Goal: Connect with others: Connect with others

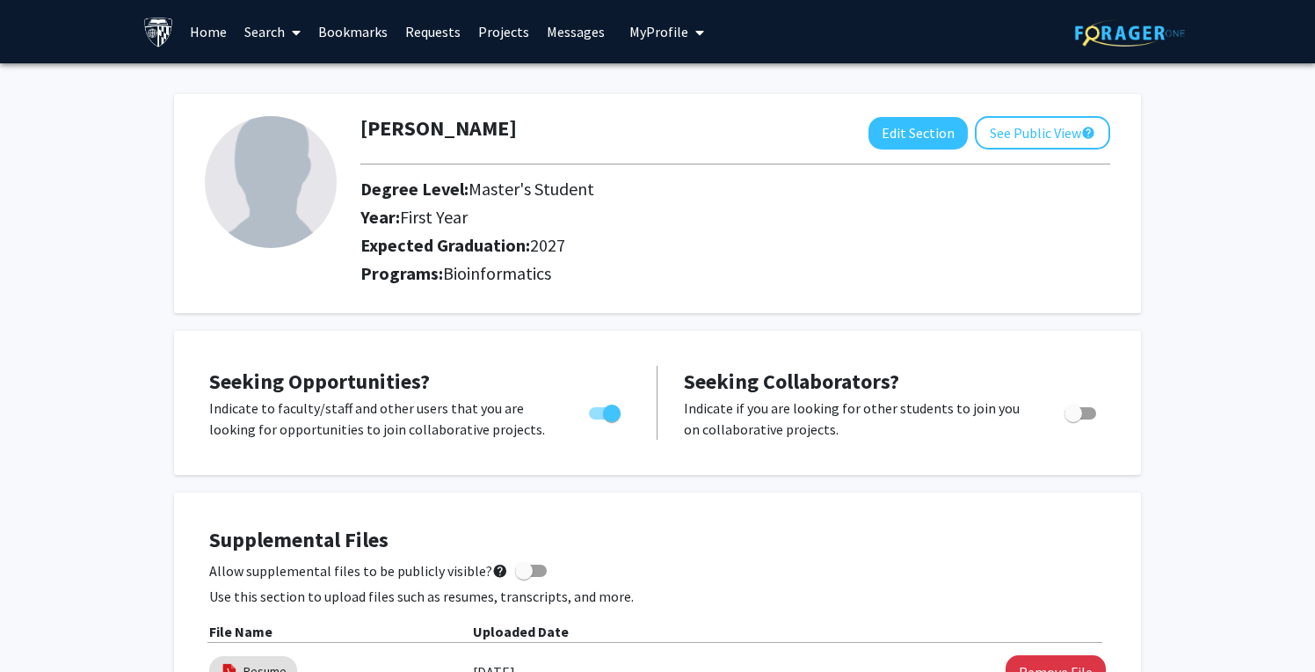
click at [454, 30] on link "Requests" at bounding box center [432, 32] width 73 height 62
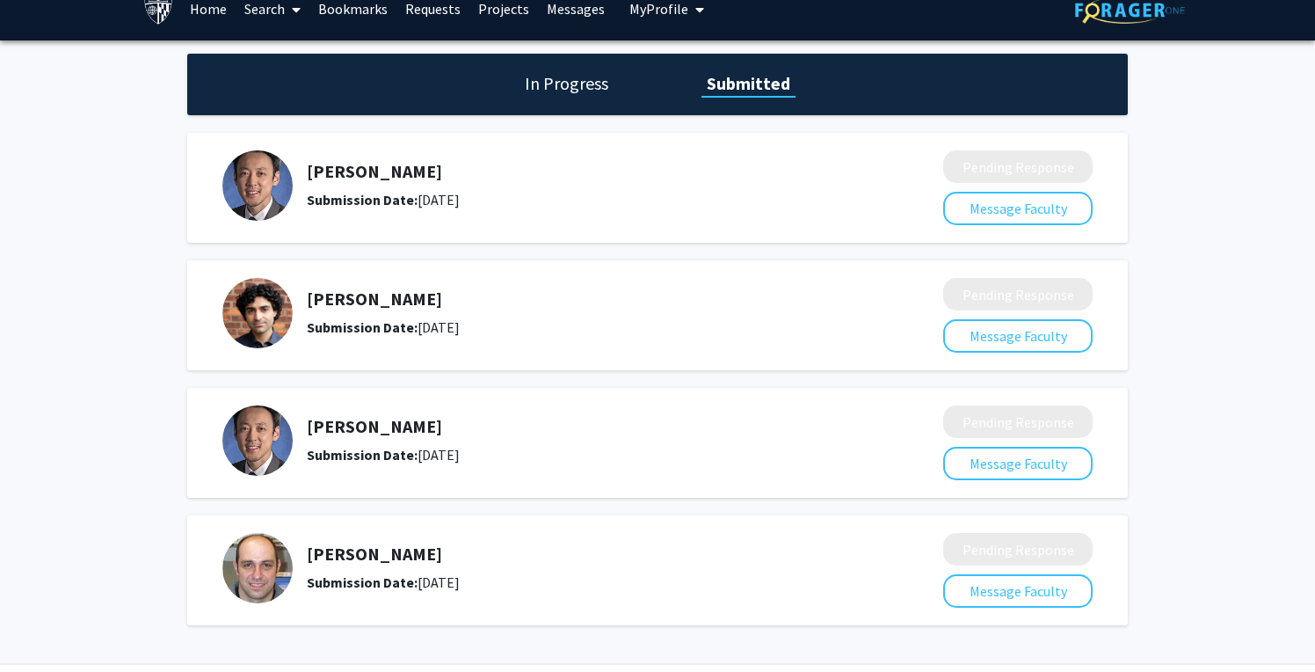
scroll to position [77, 0]
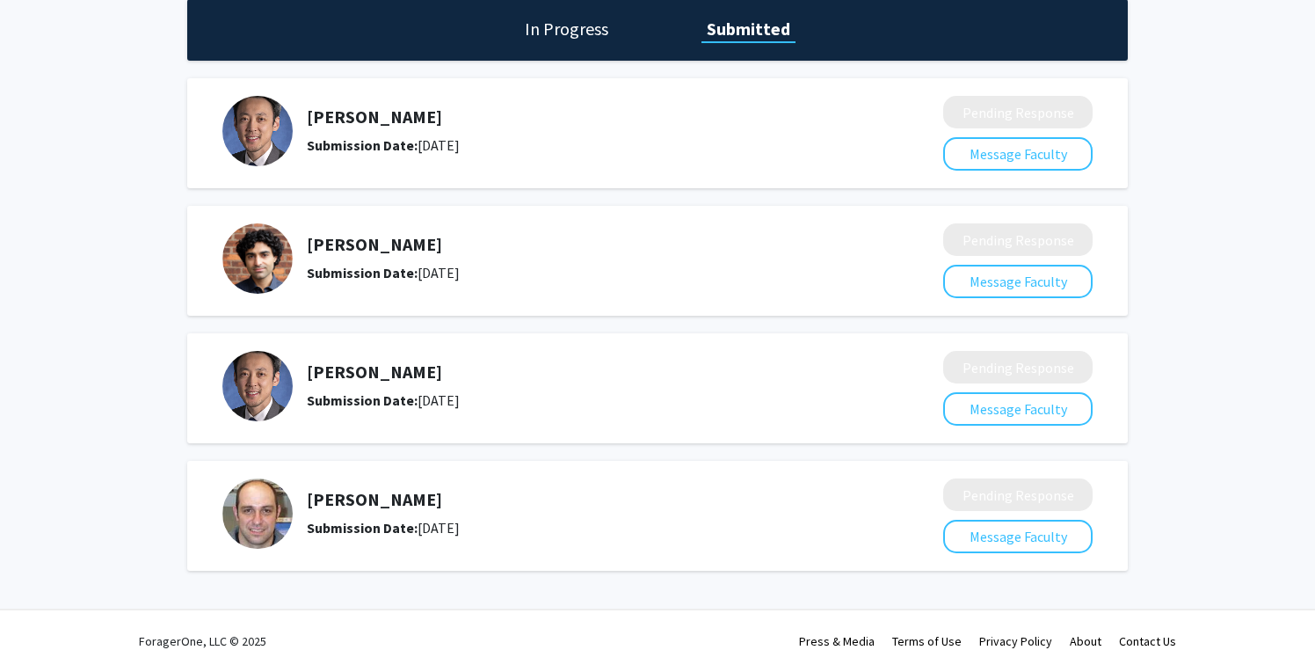
click at [253, 120] on img at bounding box center [257, 131] width 70 height 70
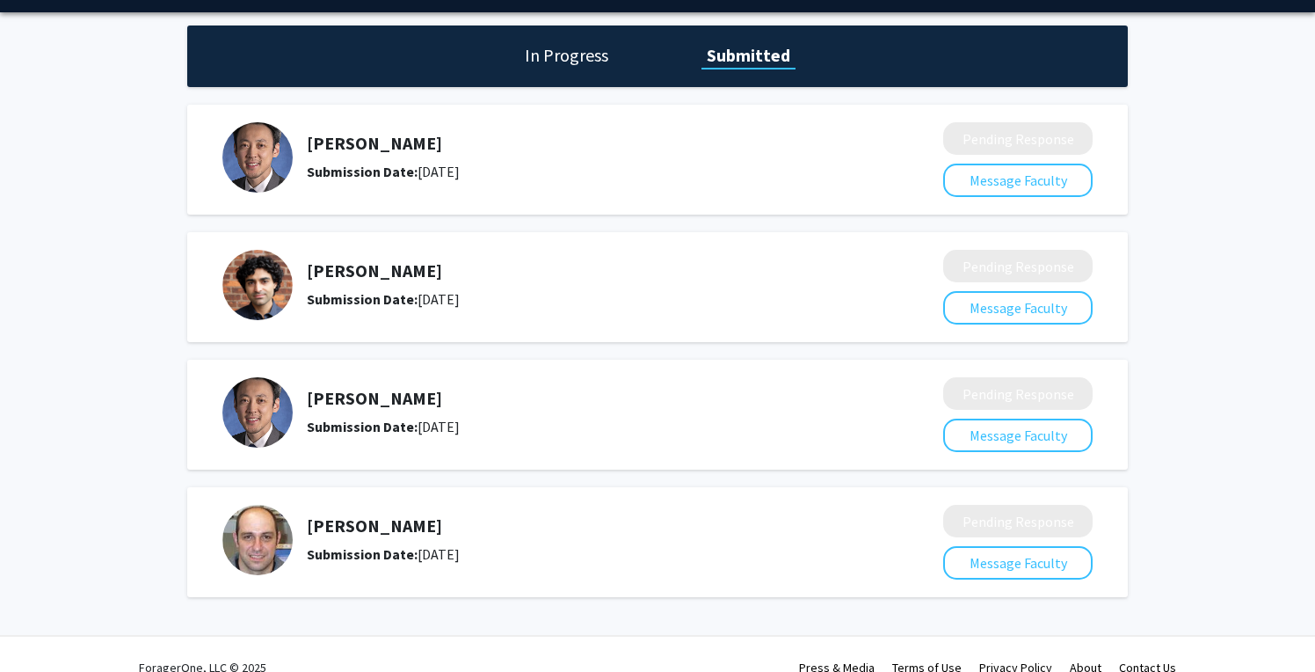
scroll to position [0, 0]
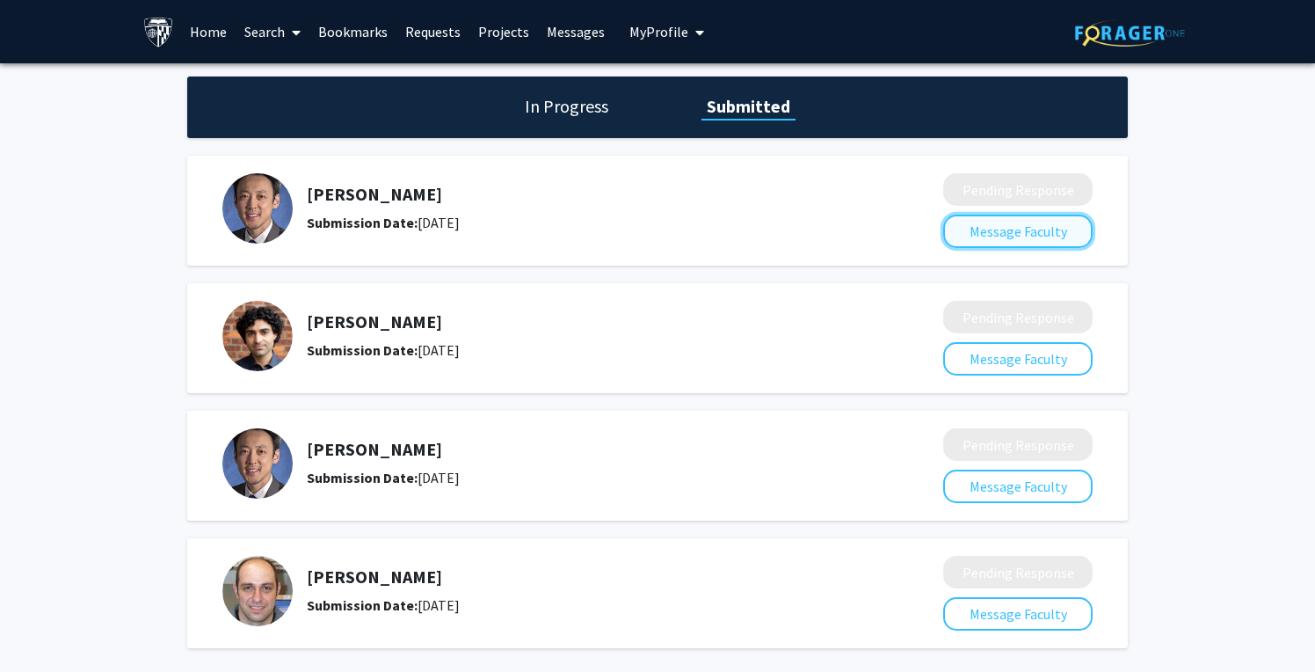
click at [1024, 242] on button "Message Faculty" at bounding box center [1017, 230] width 149 height 33
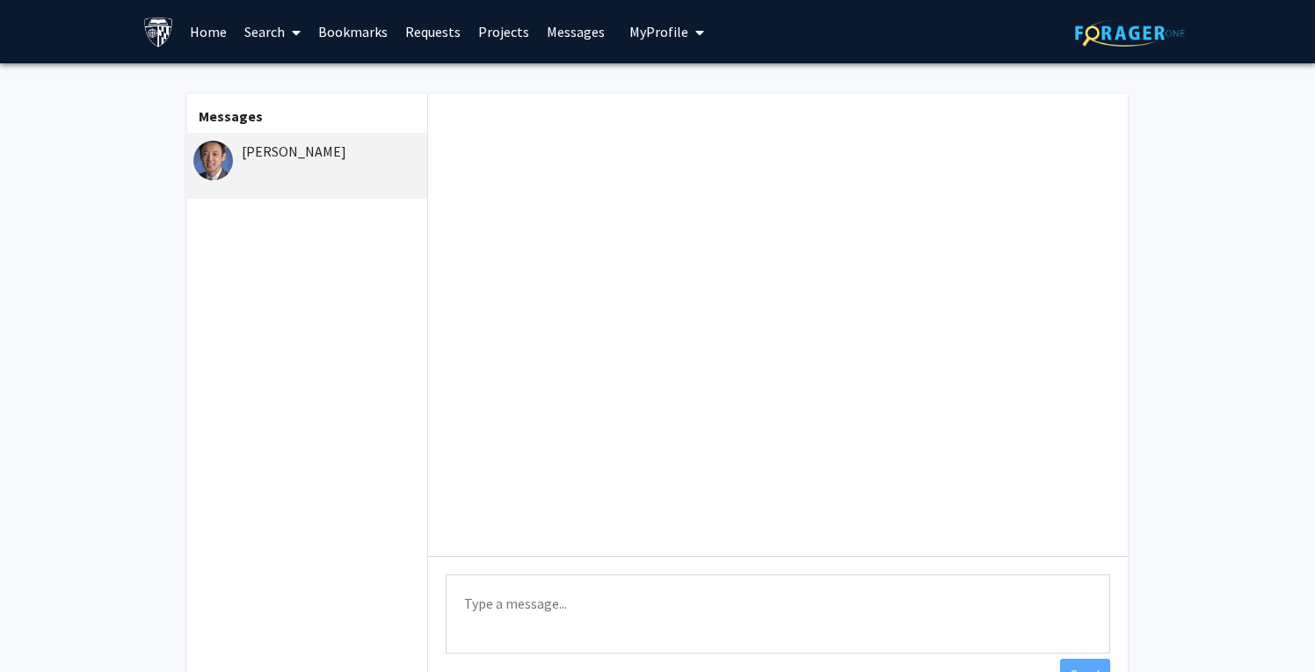
click at [232, 170] on div "[PERSON_NAME]" at bounding box center [306, 166] width 243 height 66
click at [213, 150] on img at bounding box center [213, 161] width 40 height 40
click at [186, 35] on link "Home" at bounding box center [208, 32] width 55 height 62
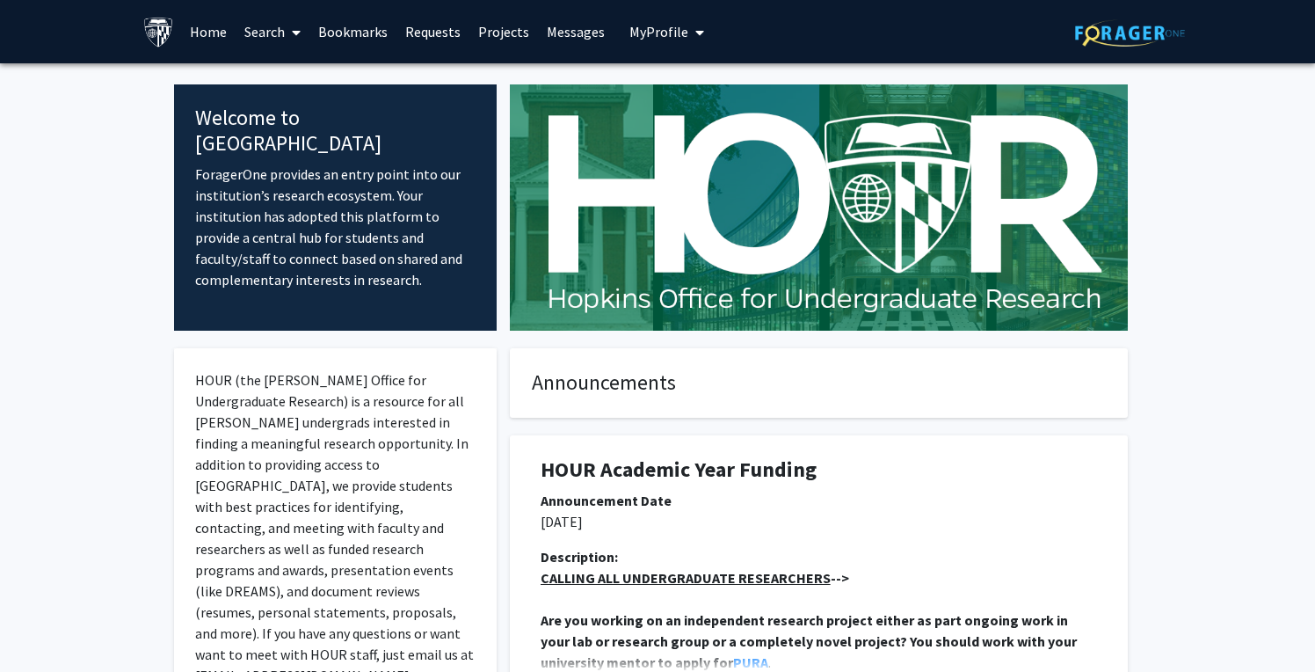
drag, startPoint x: 254, startPoint y: 34, endPoint x: 264, endPoint y: 60, distance: 27.3
click at [253, 34] on link "Search" at bounding box center [273, 32] width 74 height 62
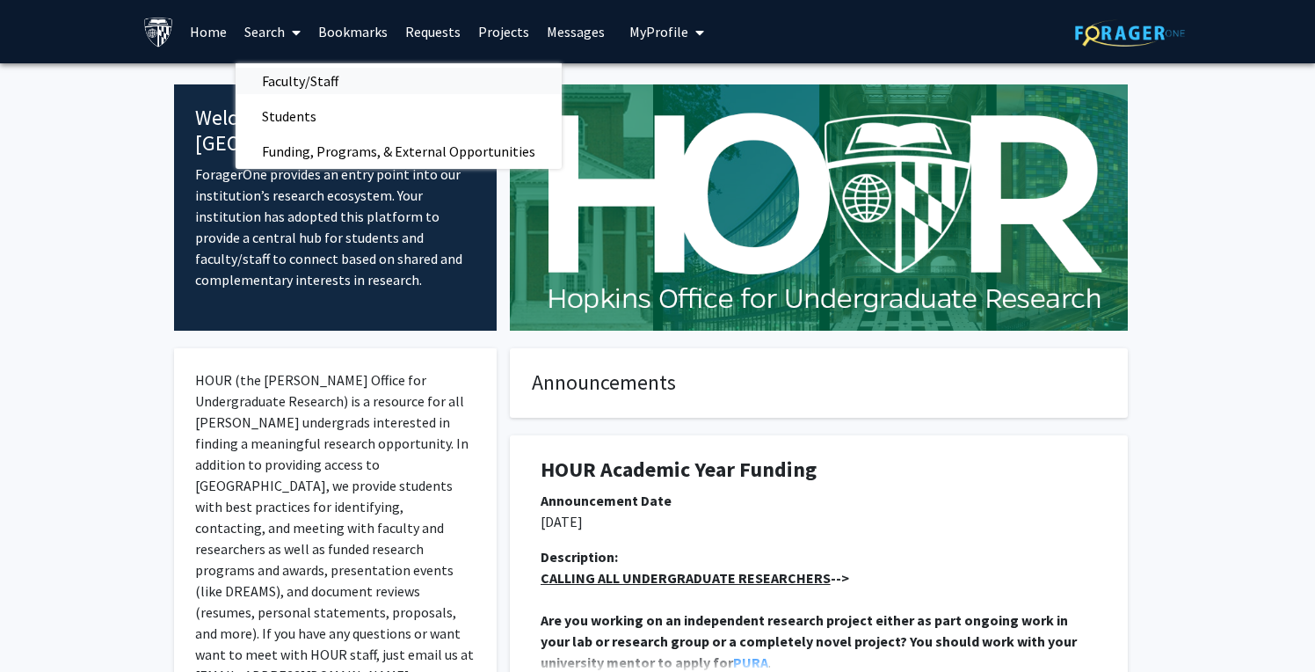
click at [272, 74] on span "Faculty/Staff" at bounding box center [300, 80] width 129 height 35
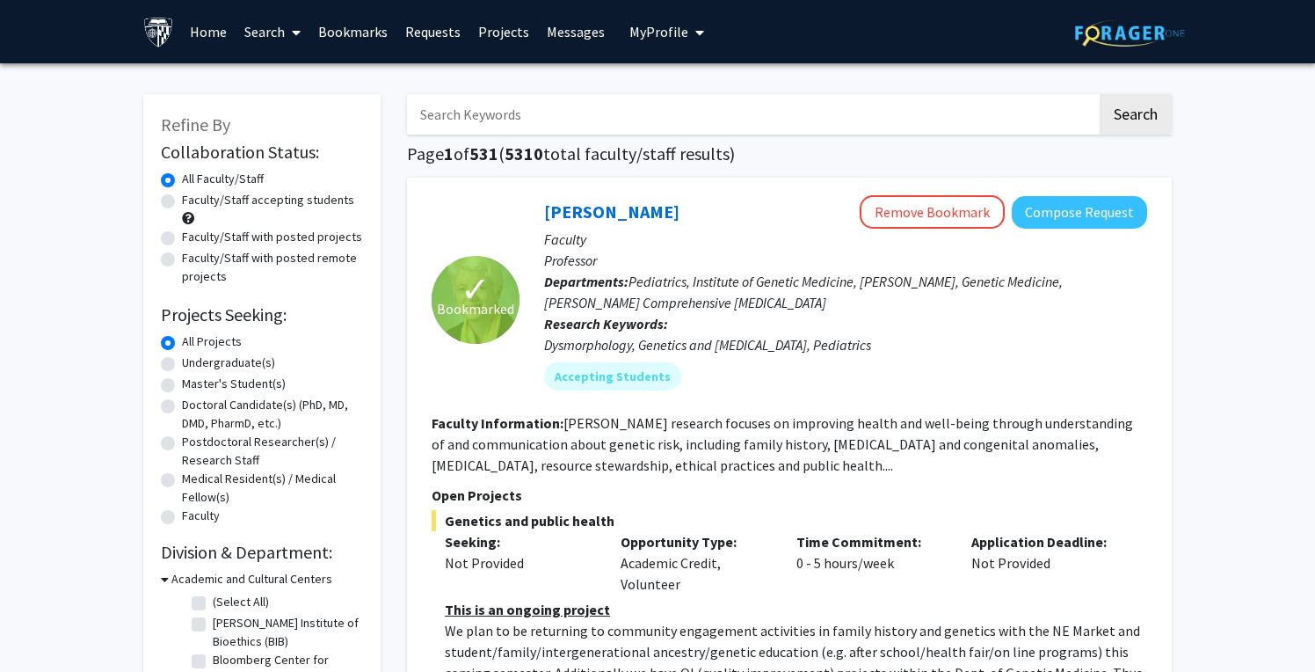
click at [481, 110] on input "Search Keywords" at bounding box center [752, 114] width 690 height 40
type input "ling"
click at [1100, 94] on button "Search" at bounding box center [1136, 114] width 72 height 40
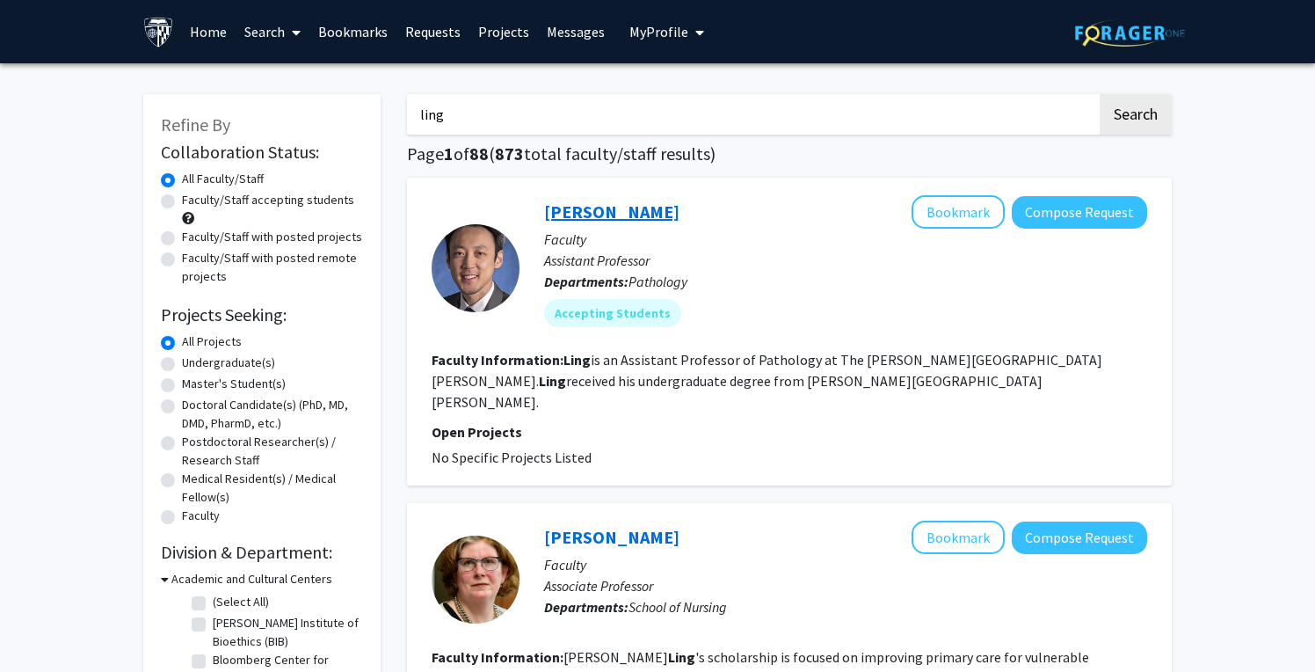
click at [615, 210] on link "[PERSON_NAME]" at bounding box center [611, 211] width 135 height 22
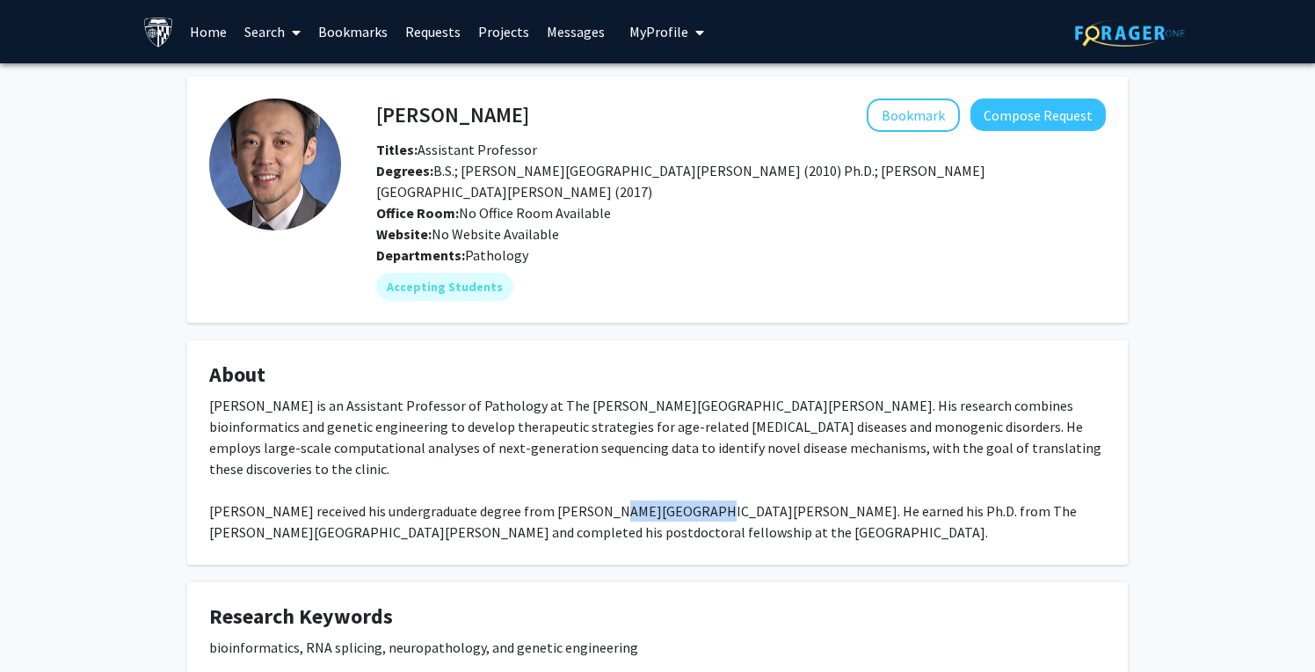
drag, startPoint x: 584, startPoint y: 467, endPoint x: 658, endPoint y: 473, distance: 75.0
click at [658, 473] on div "[PERSON_NAME] is an Assistant Professor of Pathology at The [PERSON_NAME][GEOGR…" at bounding box center [657, 469] width 897 height 148
click at [662, 471] on div "[PERSON_NAME] is an Assistant Professor of Pathology at The [PERSON_NAME][GEOGR…" at bounding box center [657, 469] width 897 height 148
click at [286, 141] on img at bounding box center [275, 164] width 132 height 132
drag, startPoint x: 381, startPoint y: 113, endPoint x: 531, endPoint y: 105, distance: 150.6
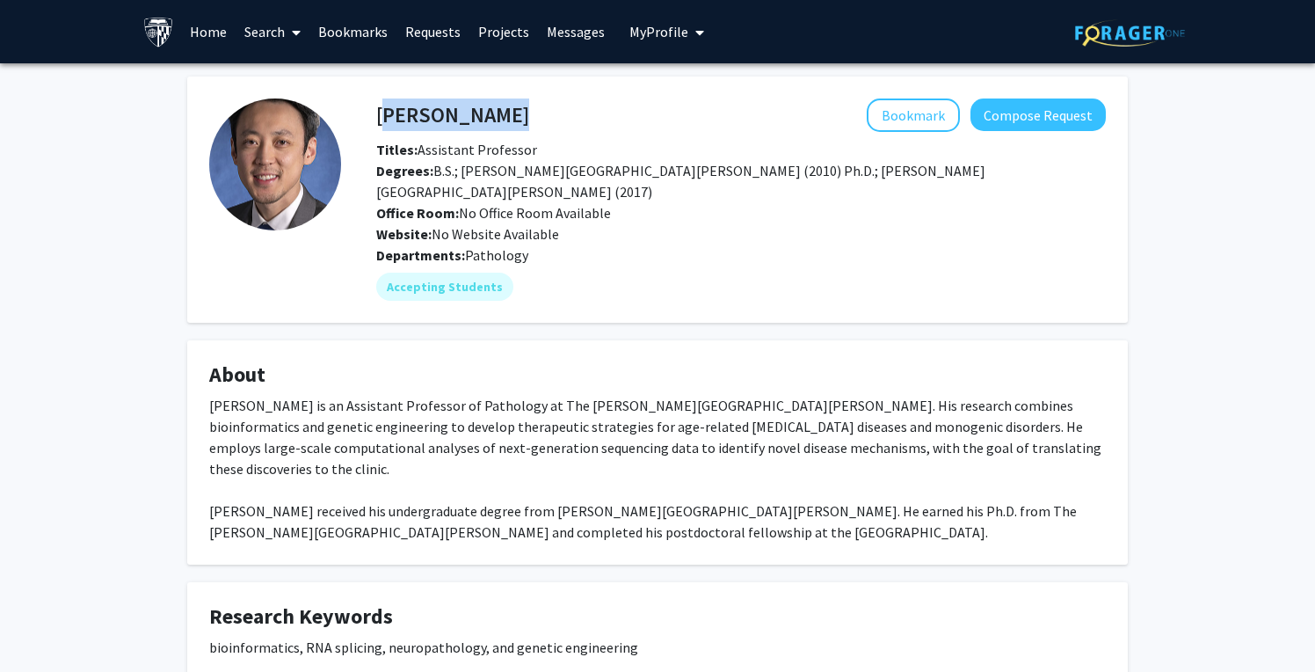
click at [531, 105] on div "[PERSON_NAME] Bookmark Compose Request" at bounding box center [741, 114] width 756 height 33
copy h4 "[PERSON_NAME]"
